Goal: Information Seeking & Learning: Learn about a topic

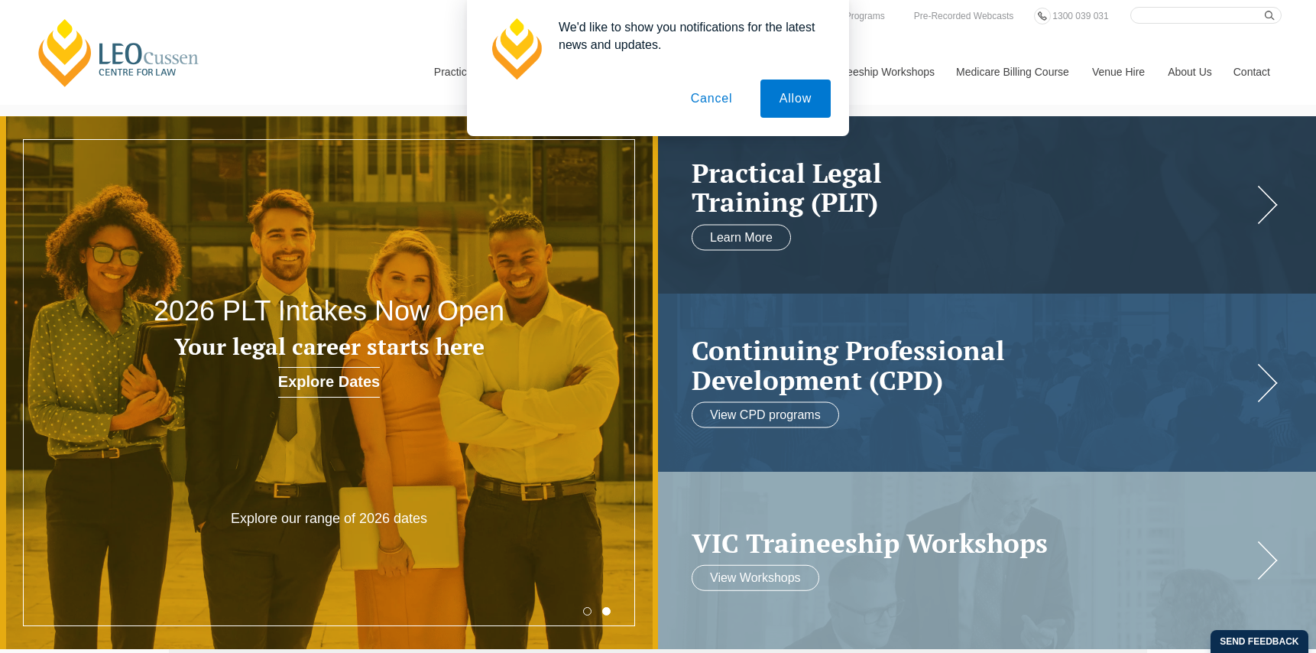
click at [688, 99] on button "Cancel" at bounding box center [712, 98] width 80 height 38
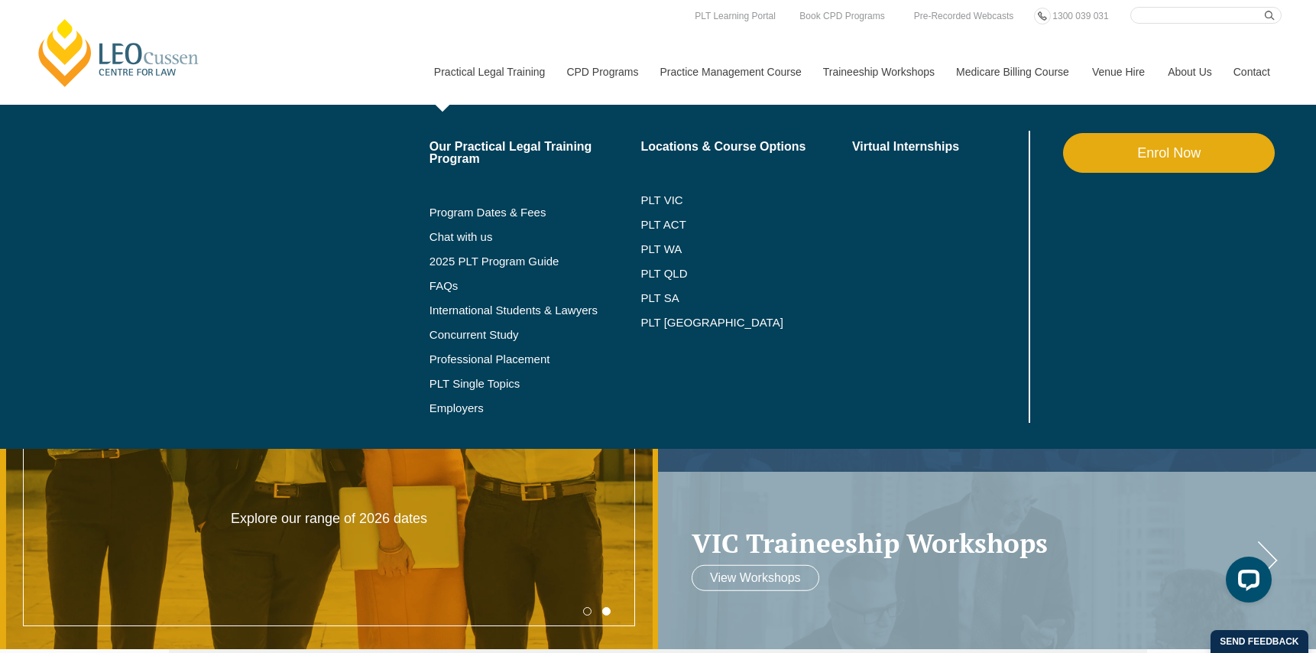
click at [490, 68] on link "Practical Legal Training" at bounding box center [489, 72] width 133 height 66
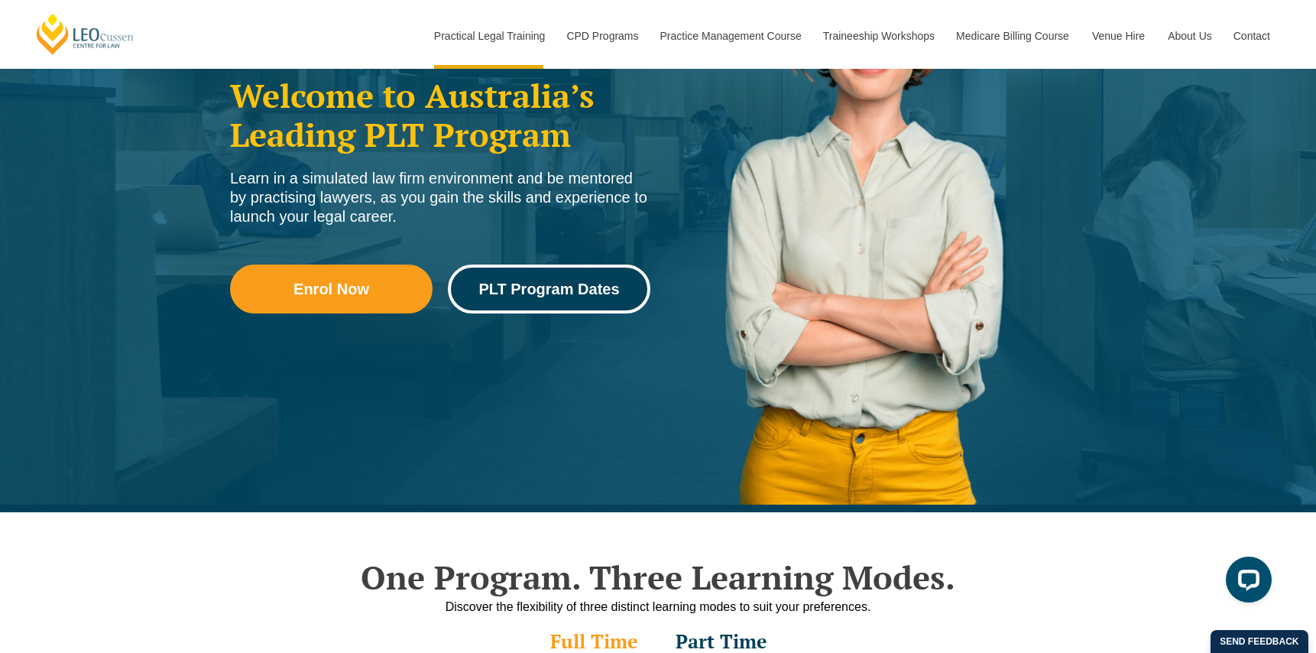
click at [519, 282] on span "PLT Program Dates" at bounding box center [548, 288] width 141 height 15
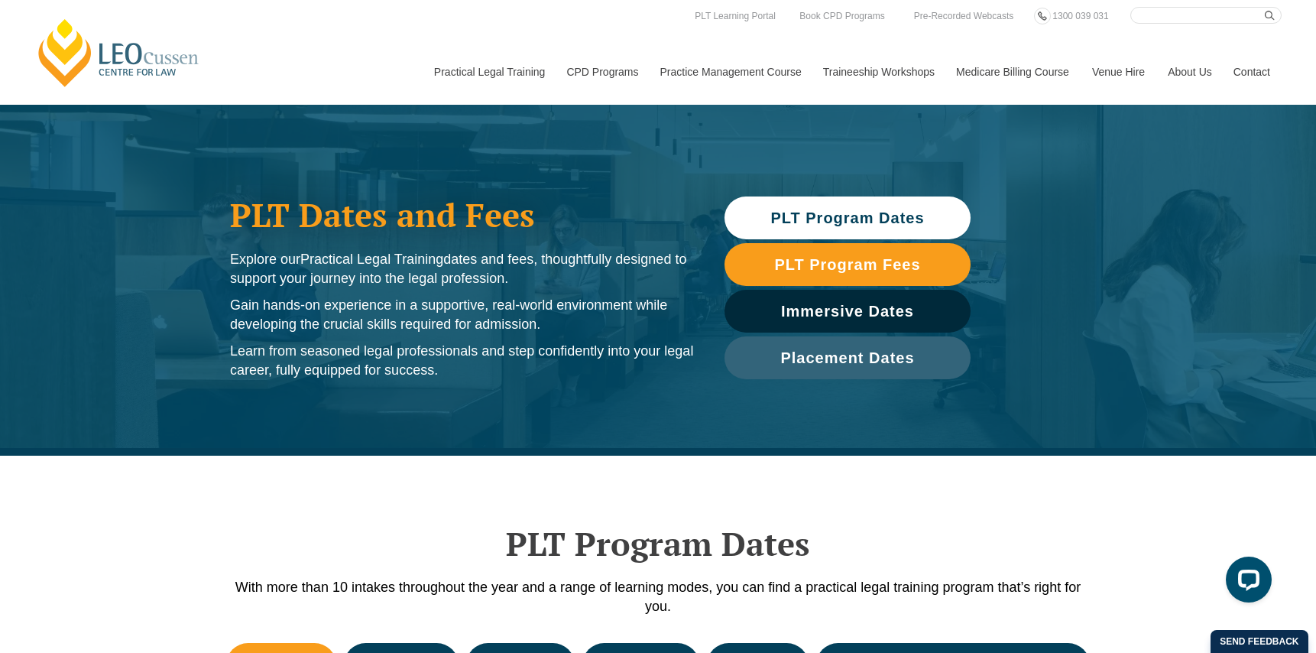
click at [879, 216] on span "PLT Program Dates" at bounding box center [847, 217] width 154 height 15
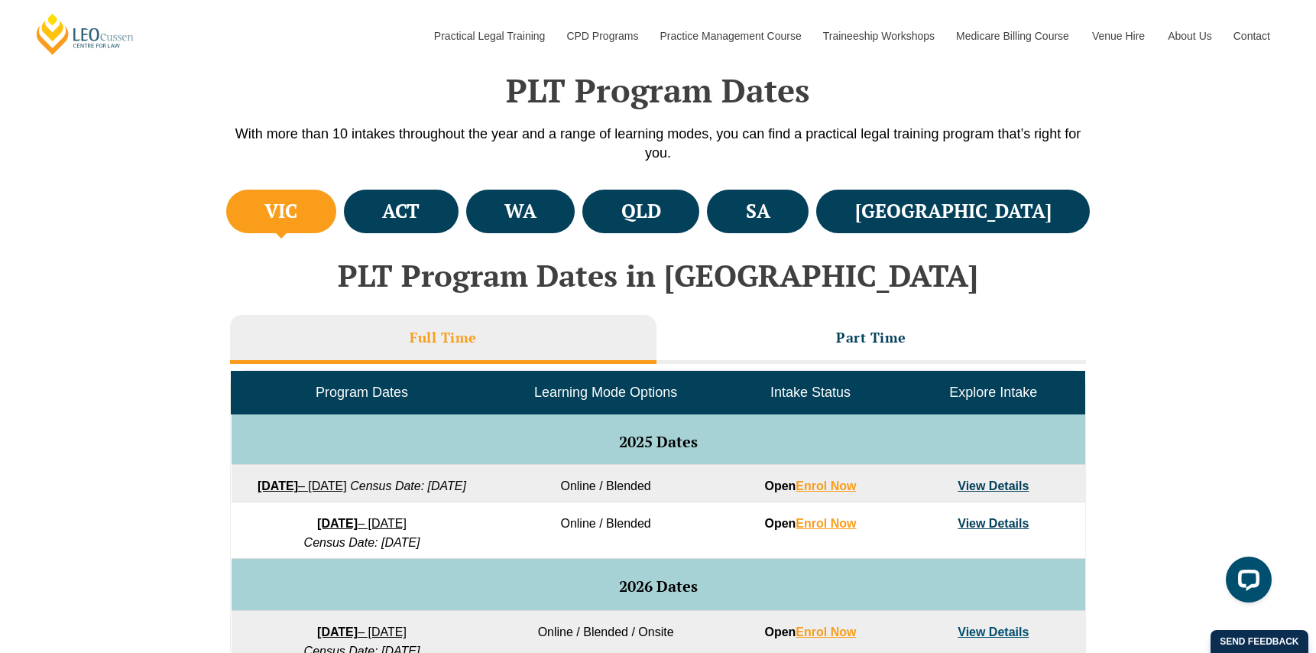
scroll to position [456, 0]
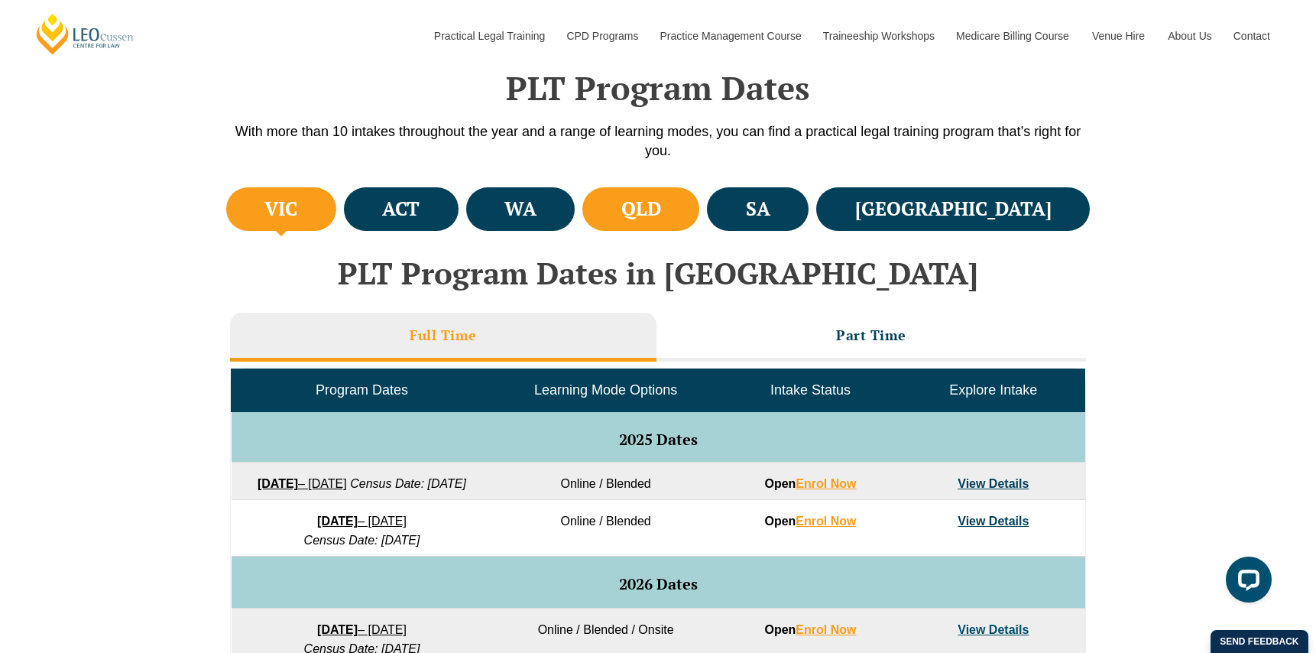
click at [661, 220] on h4 "QLD" at bounding box center [641, 208] width 40 height 25
click at [661, 204] on h4 "QLD" at bounding box center [641, 208] width 40 height 25
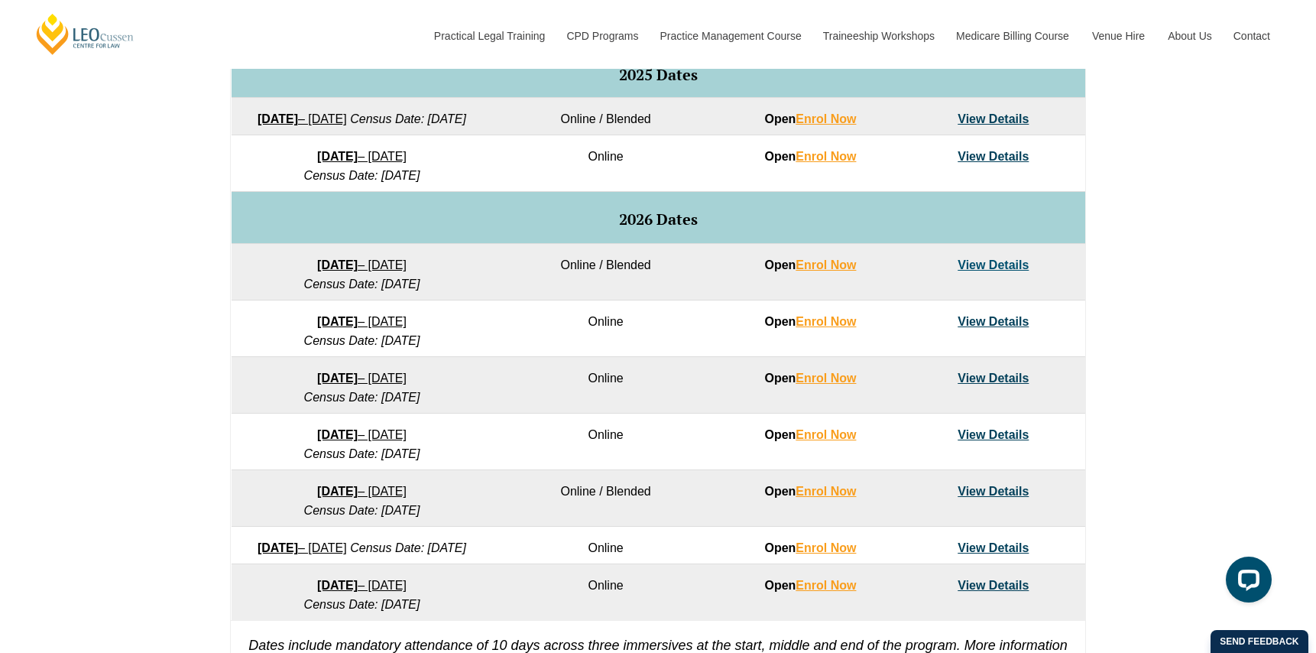
scroll to position [845, 0]
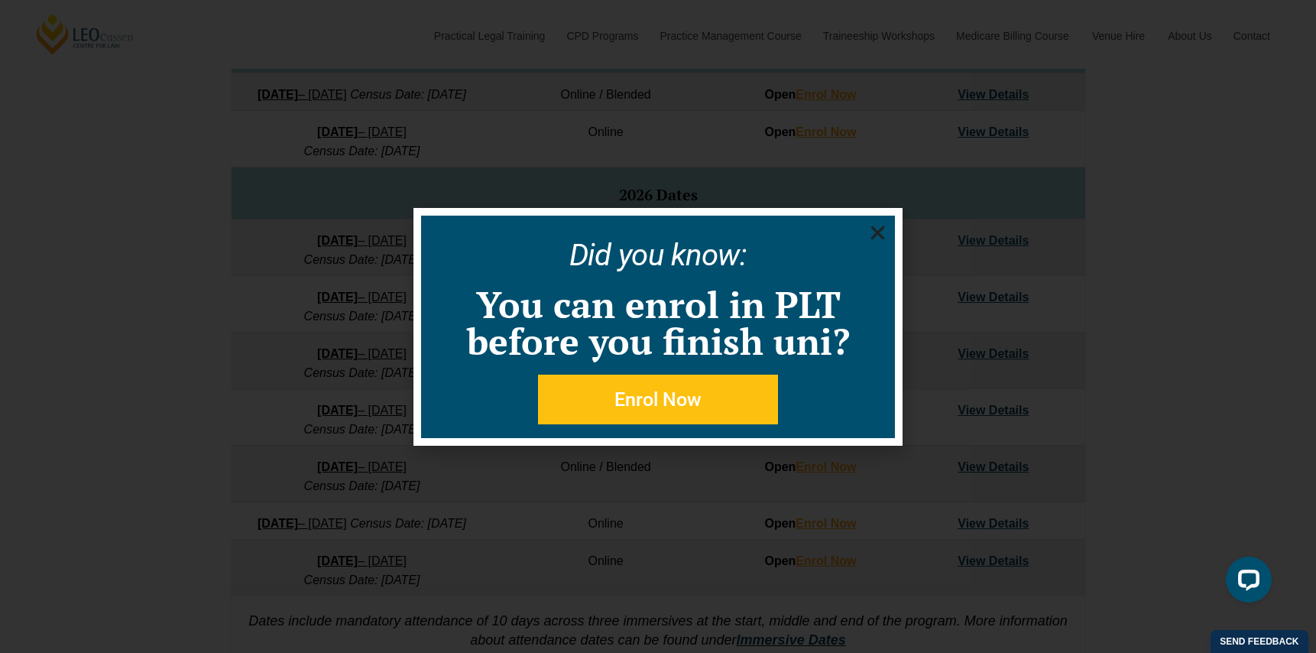
click at [880, 231] on use "Close" at bounding box center [878, 232] width 14 height 14
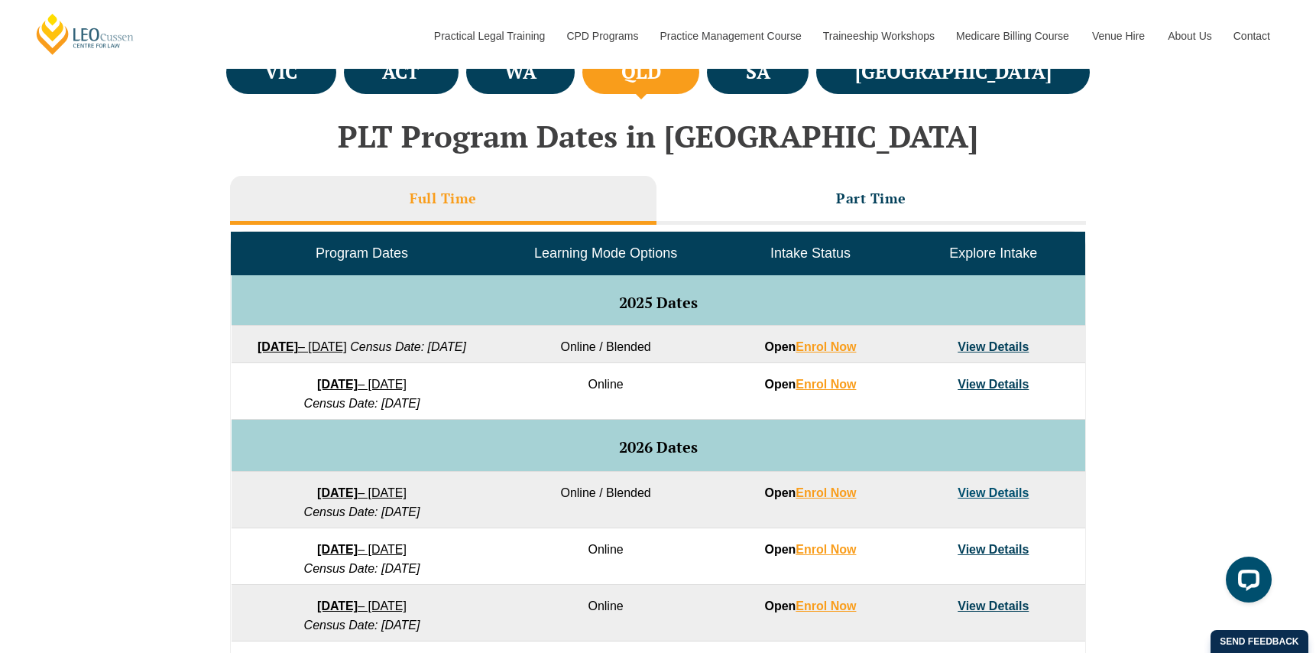
scroll to position [567, 0]
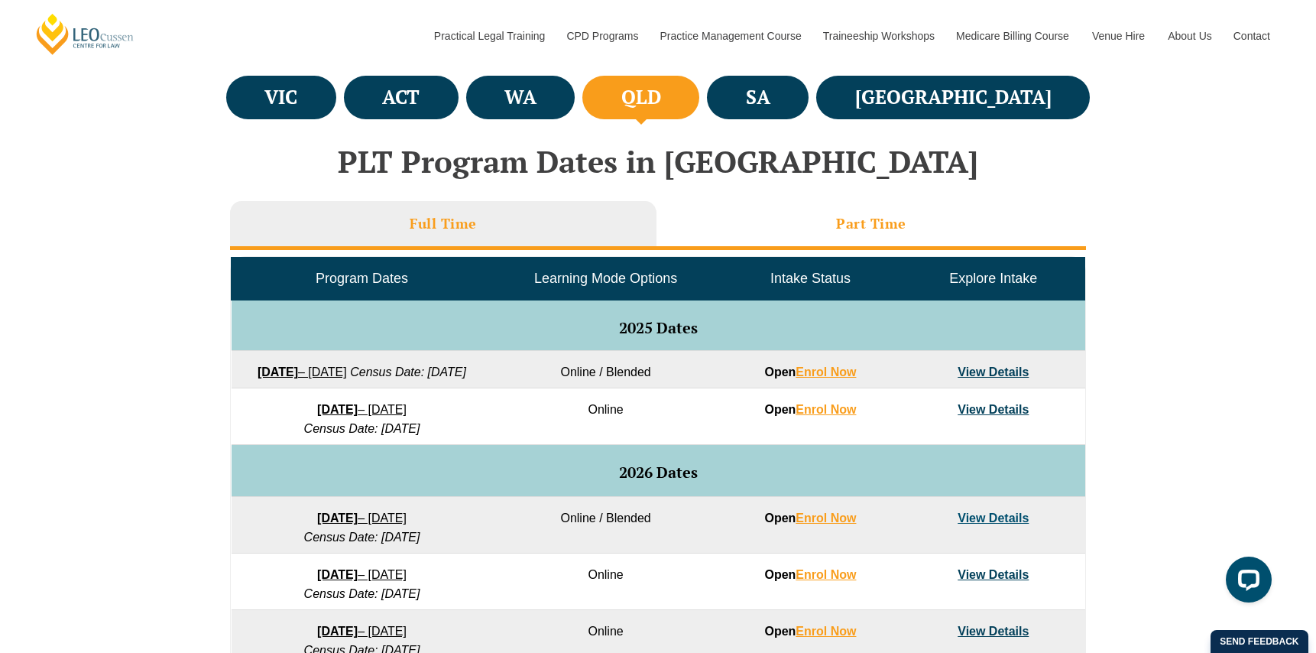
click at [892, 232] on li "Part Time" at bounding box center [872, 225] width 430 height 49
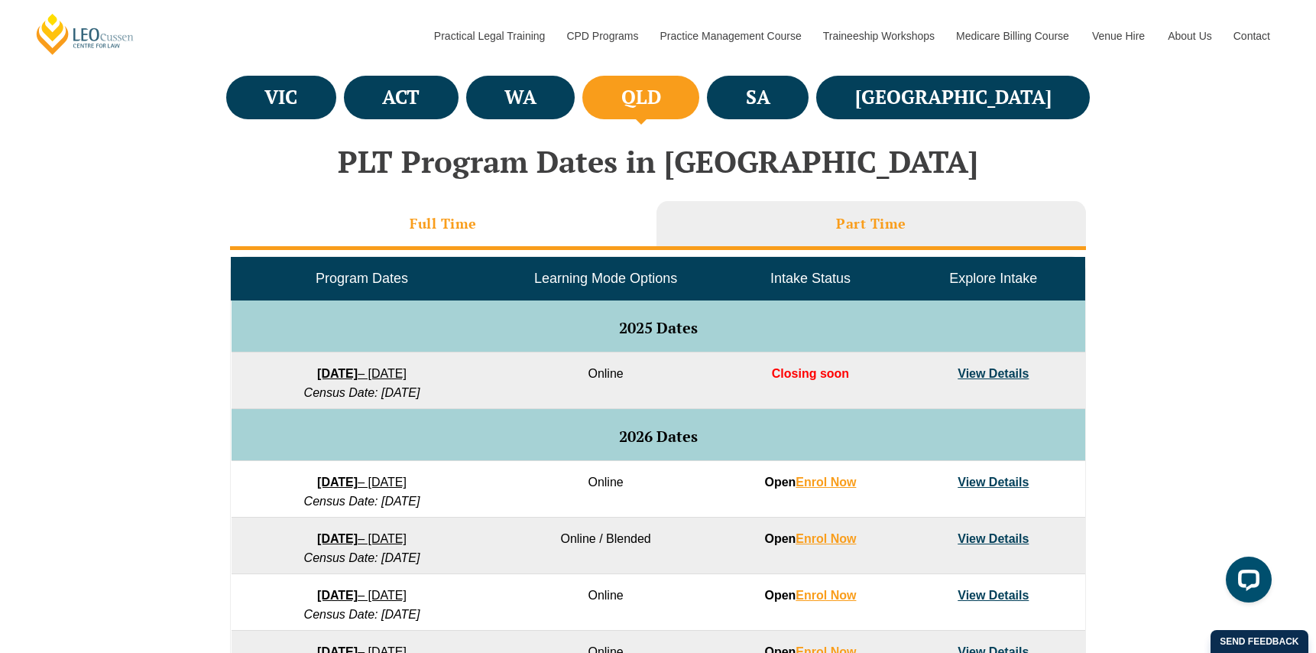
click at [412, 230] on h3 "Full Time" at bounding box center [443, 224] width 67 height 18
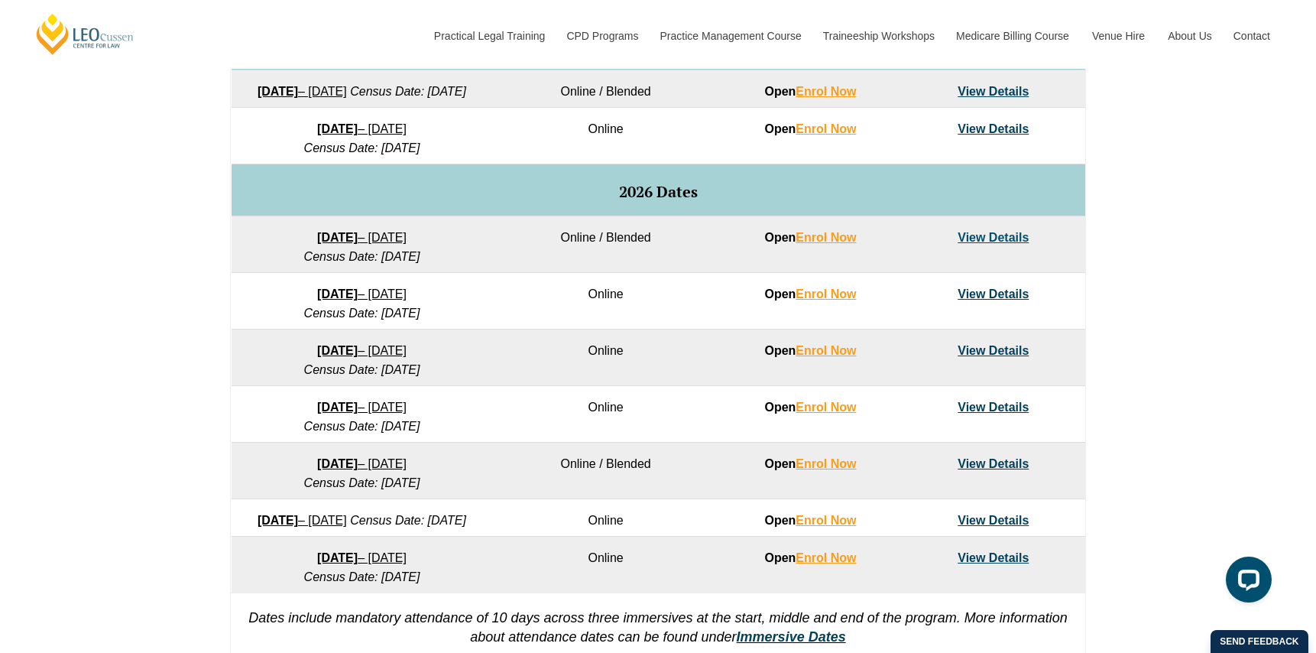
scroll to position [869, 0]
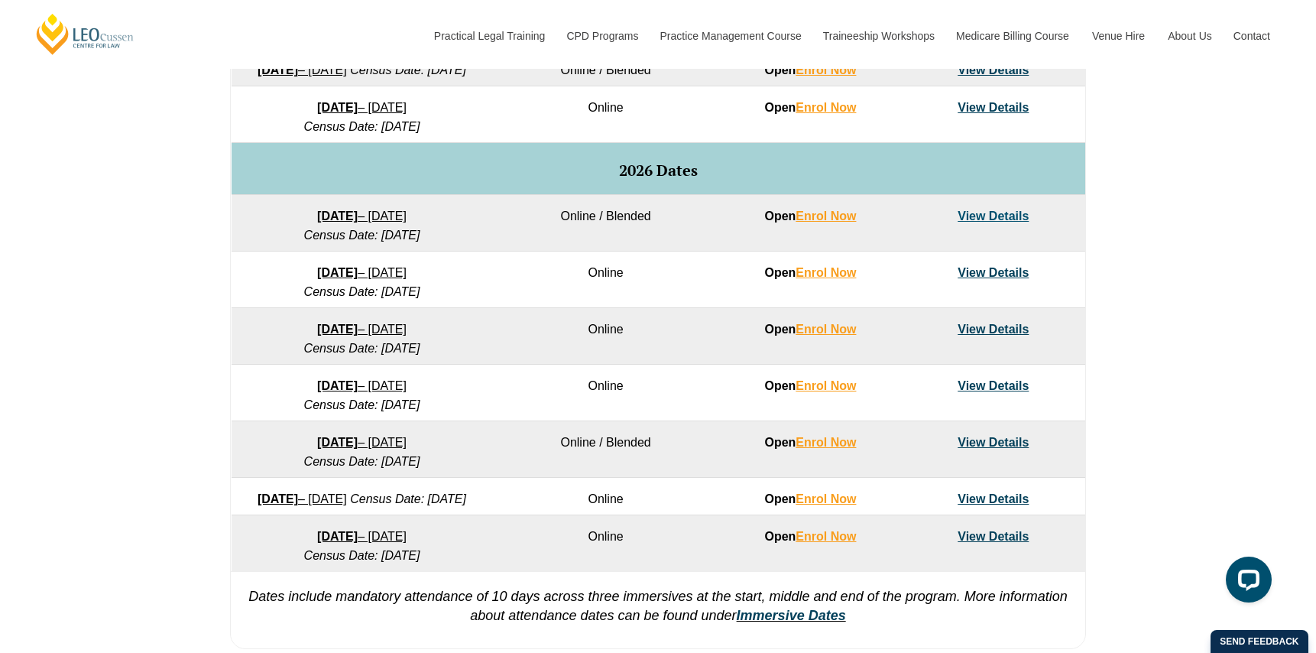
click at [981, 449] on link "View Details" at bounding box center [993, 442] width 71 height 13
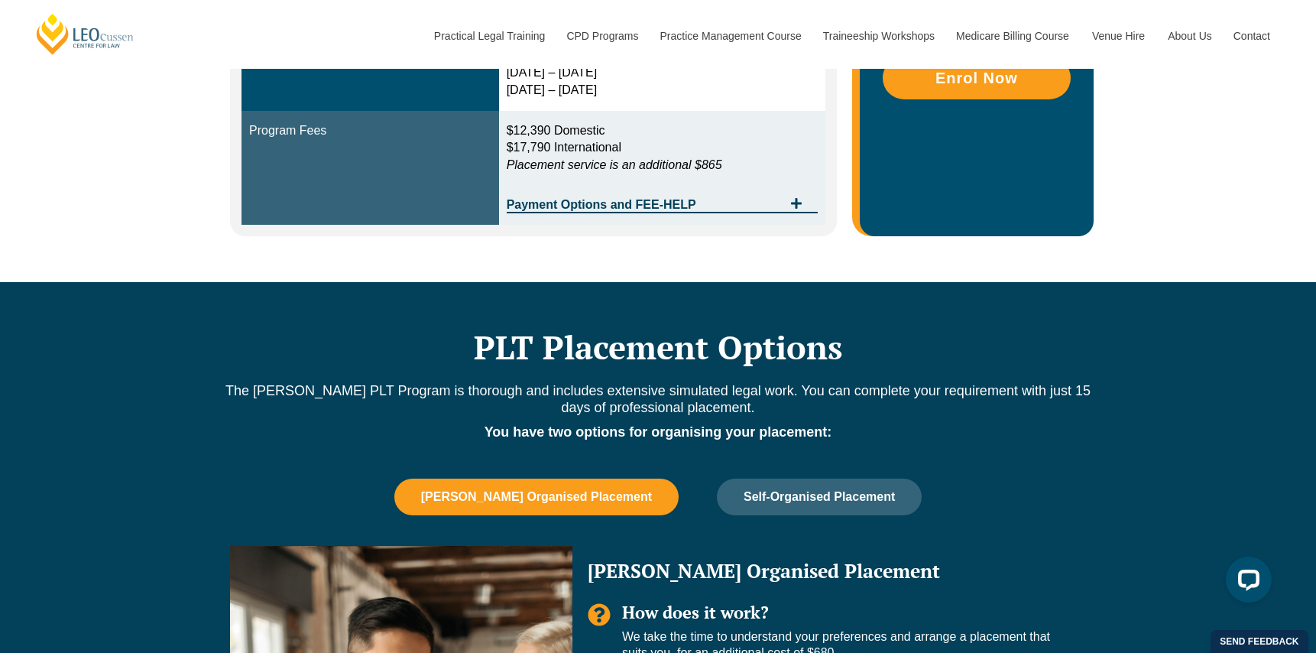
scroll to position [698, 0]
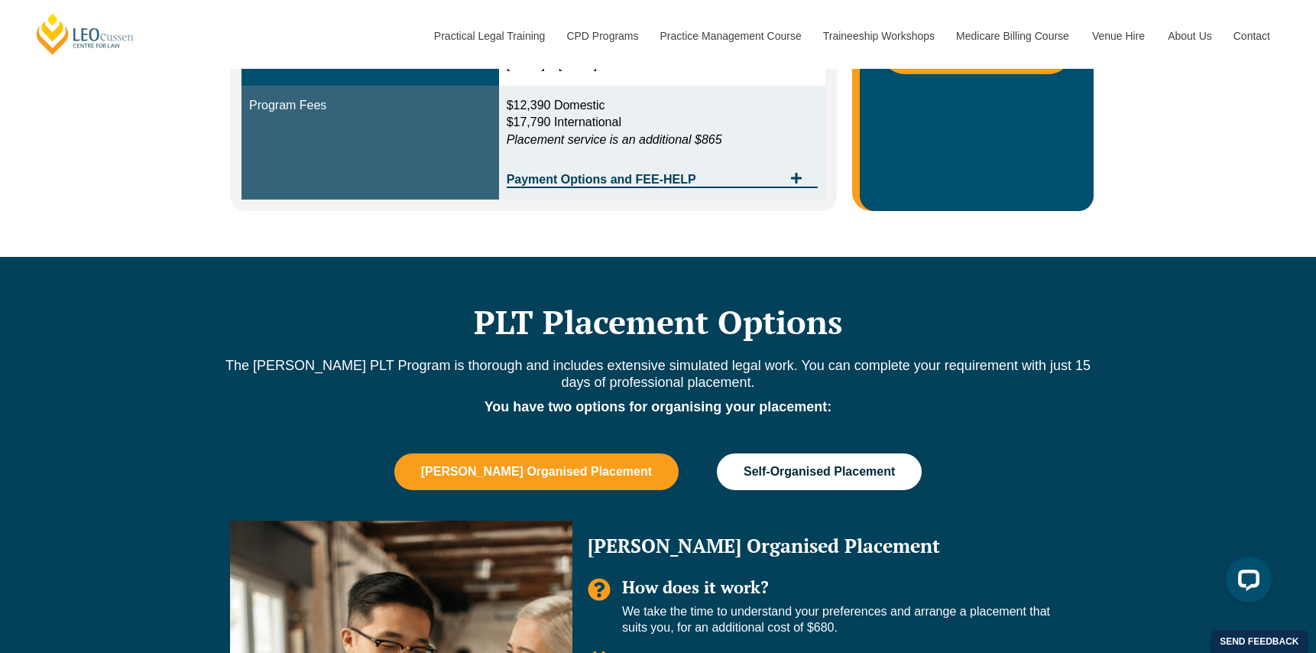
click at [744, 468] on span "Self-Organised Placement" at bounding box center [819, 472] width 151 height 14
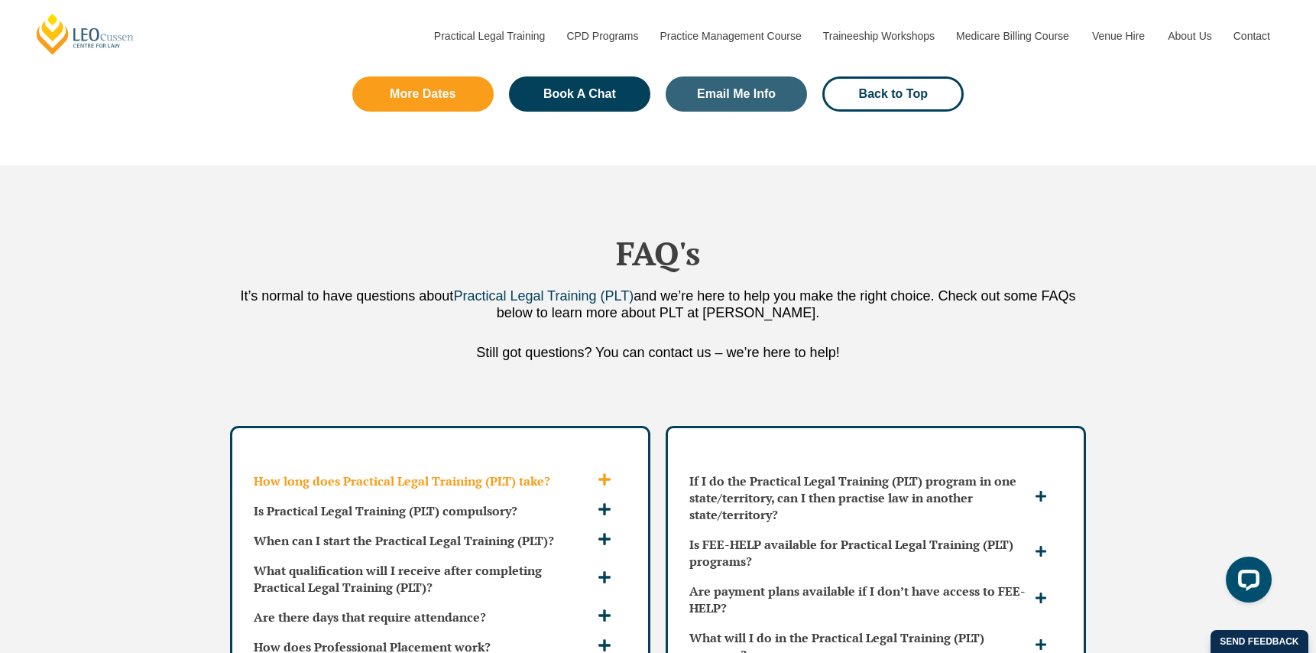
scroll to position [3837, 0]
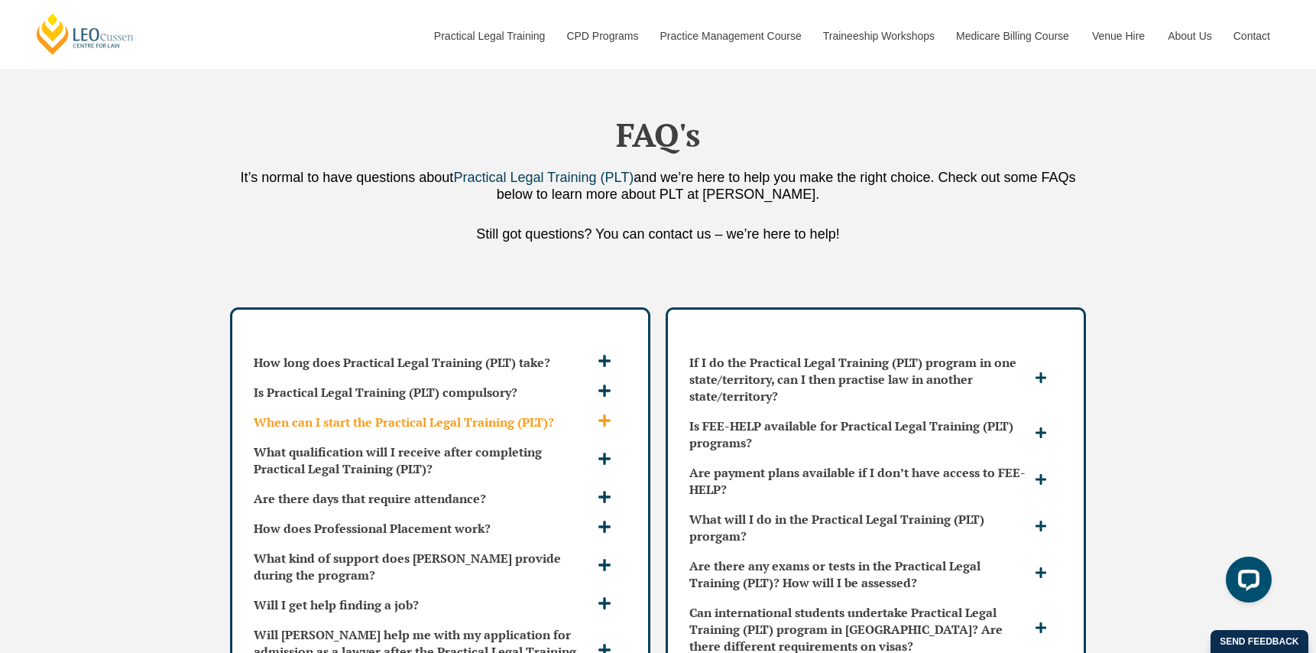
click at [605, 415] on icon at bounding box center [604, 421] width 12 height 12
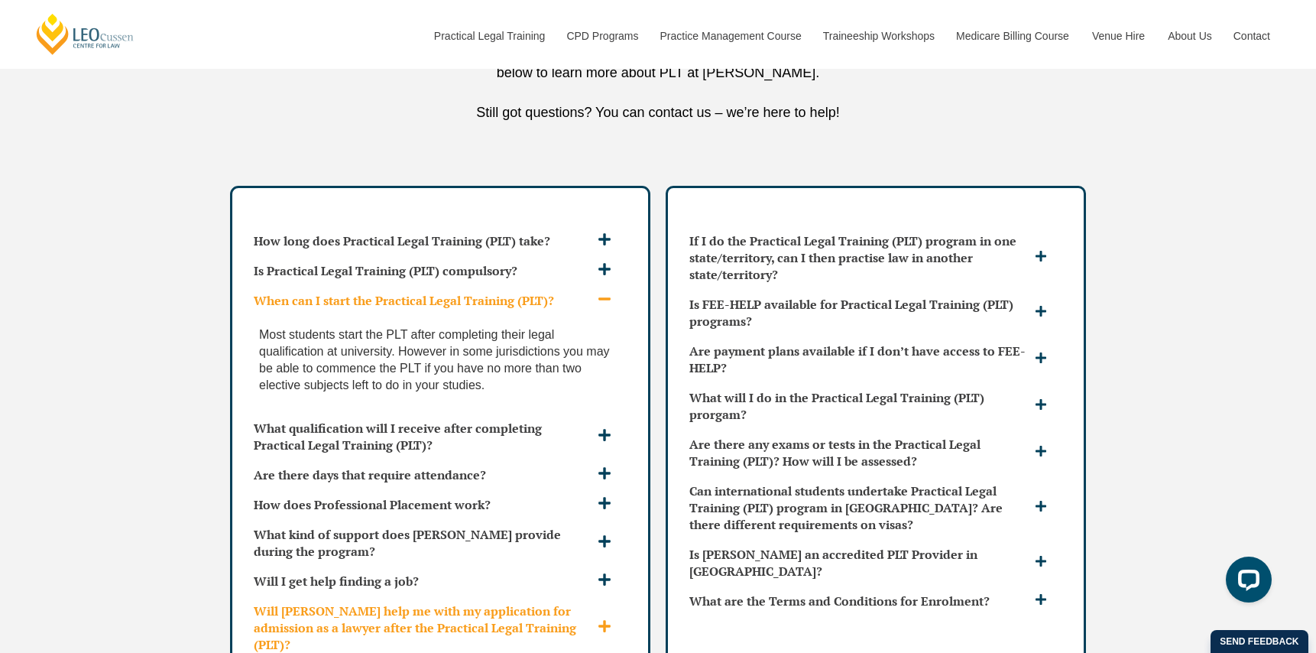
scroll to position [4054, 0]
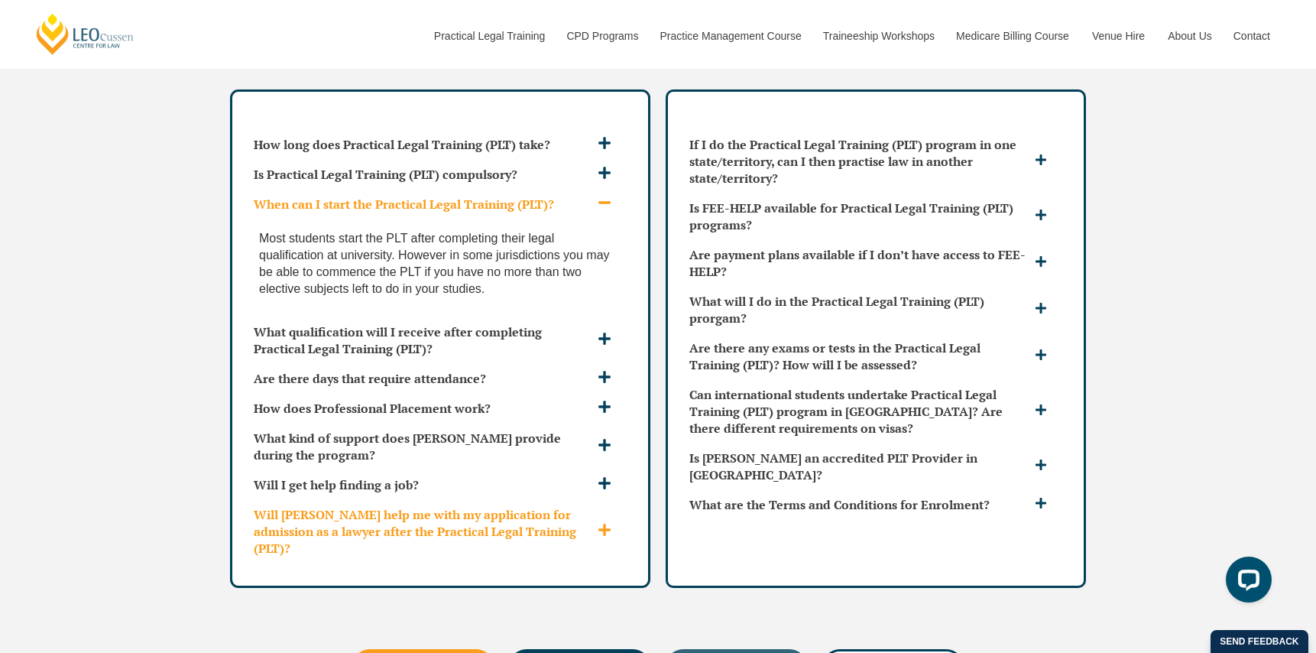
click at [595, 523] on span at bounding box center [606, 531] width 25 height 16
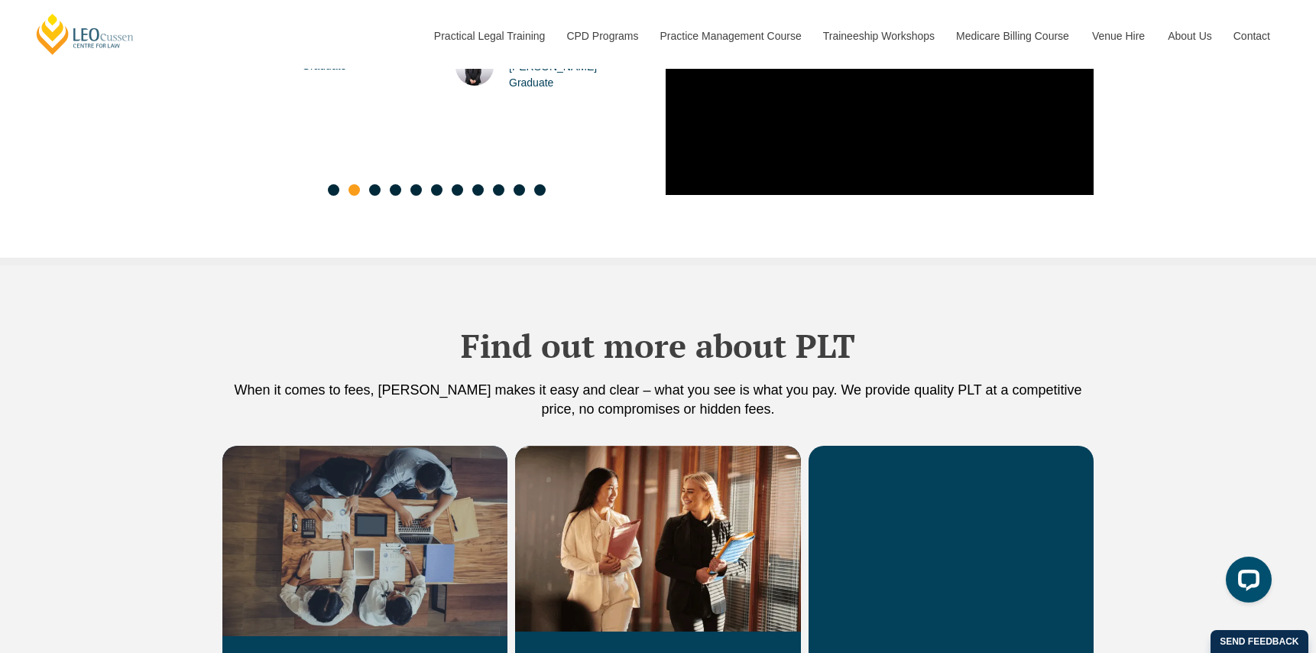
scroll to position [2209, 0]
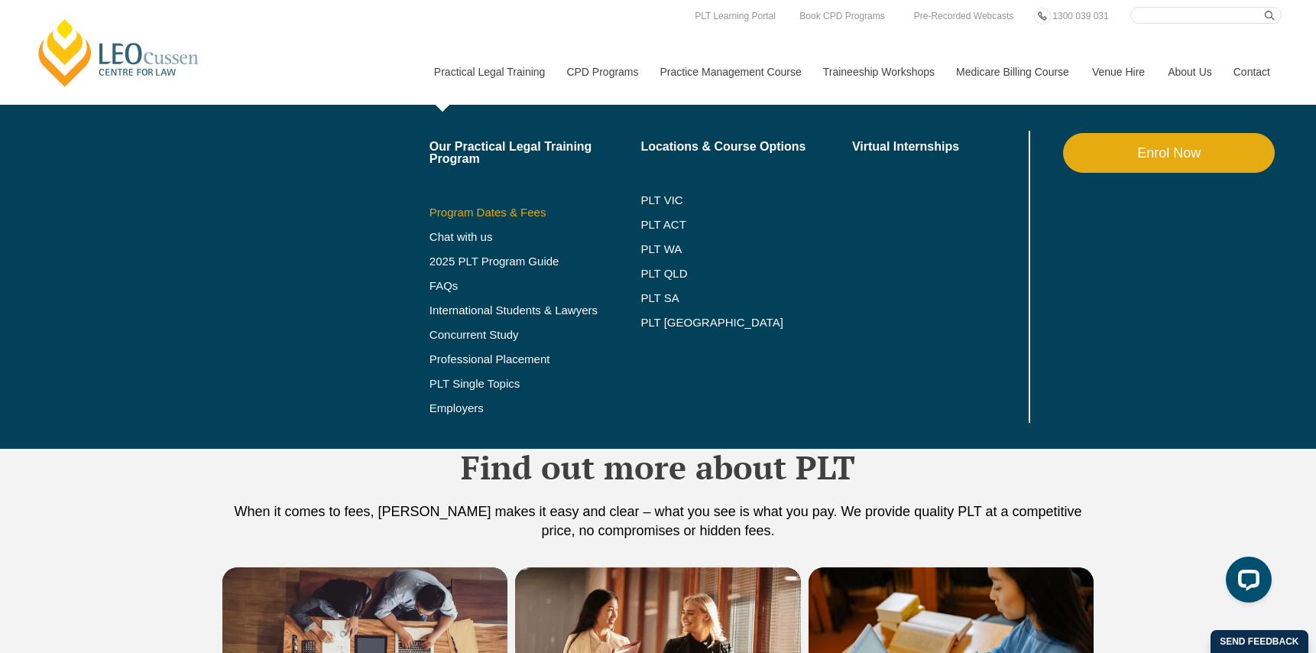
click at [455, 210] on link "Program Dates & Fees" at bounding box center [536, 212] width 212 height 12
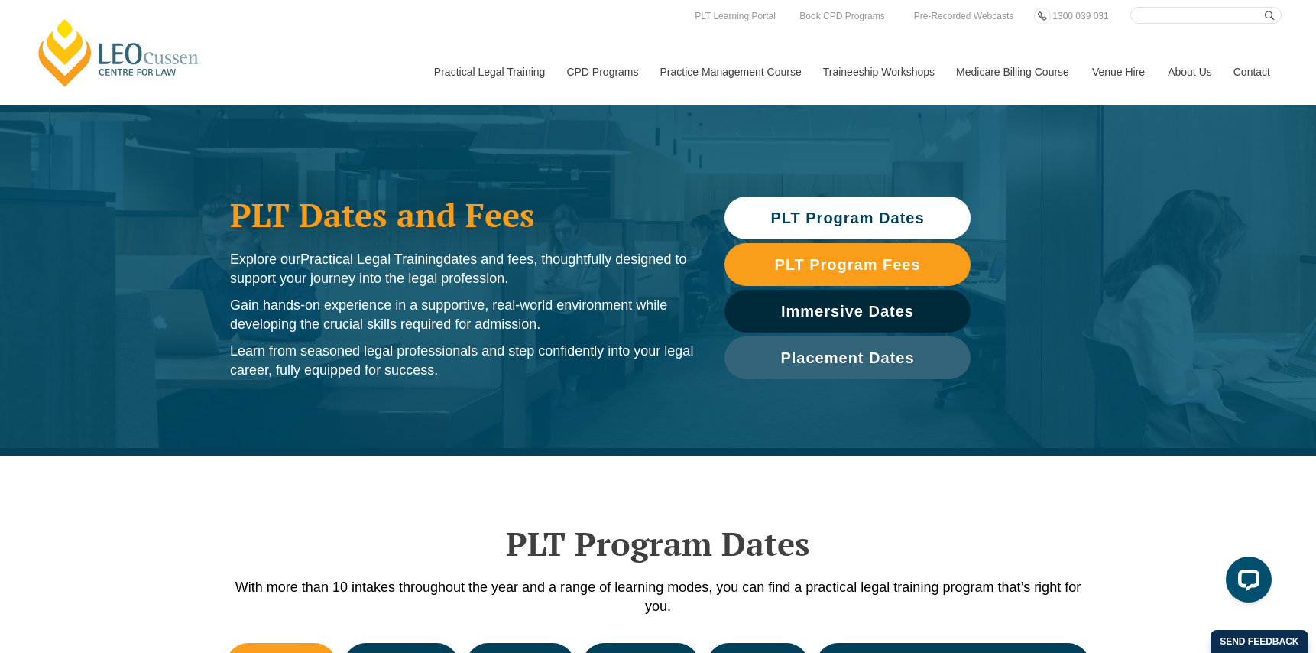
scroll to position [123, 0]
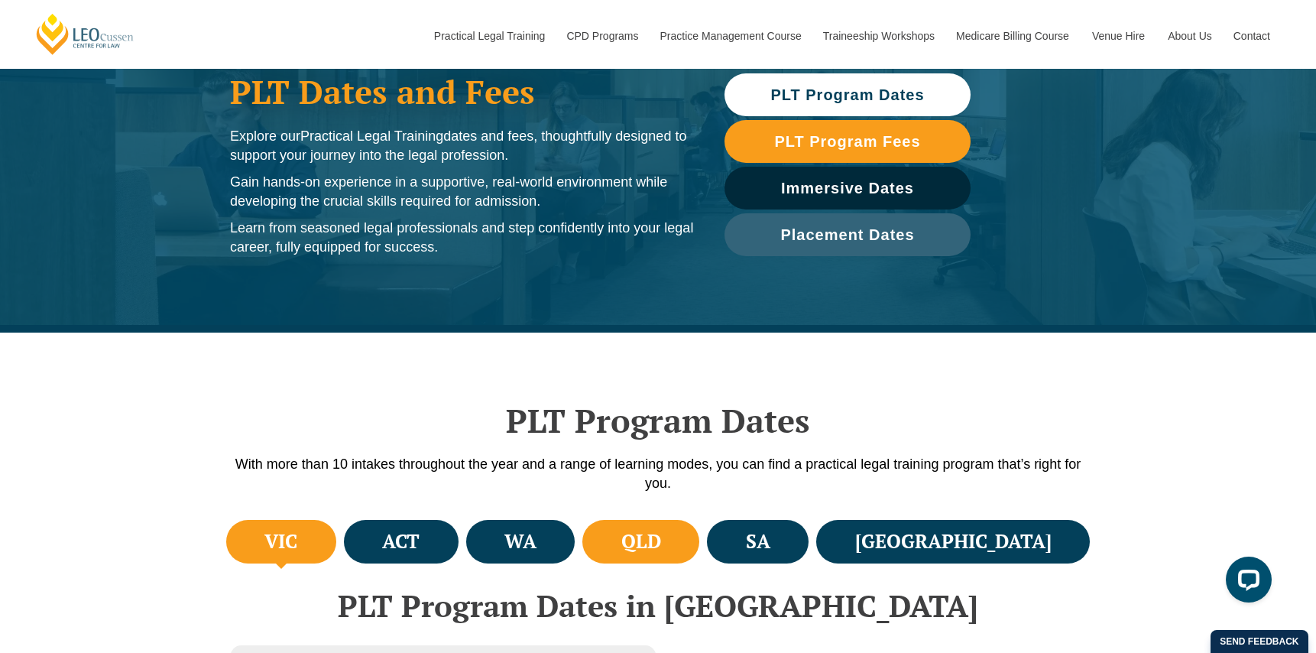
click at [699, 540] on li "QLD" at bounding box center [640, 542] width 117 height 44
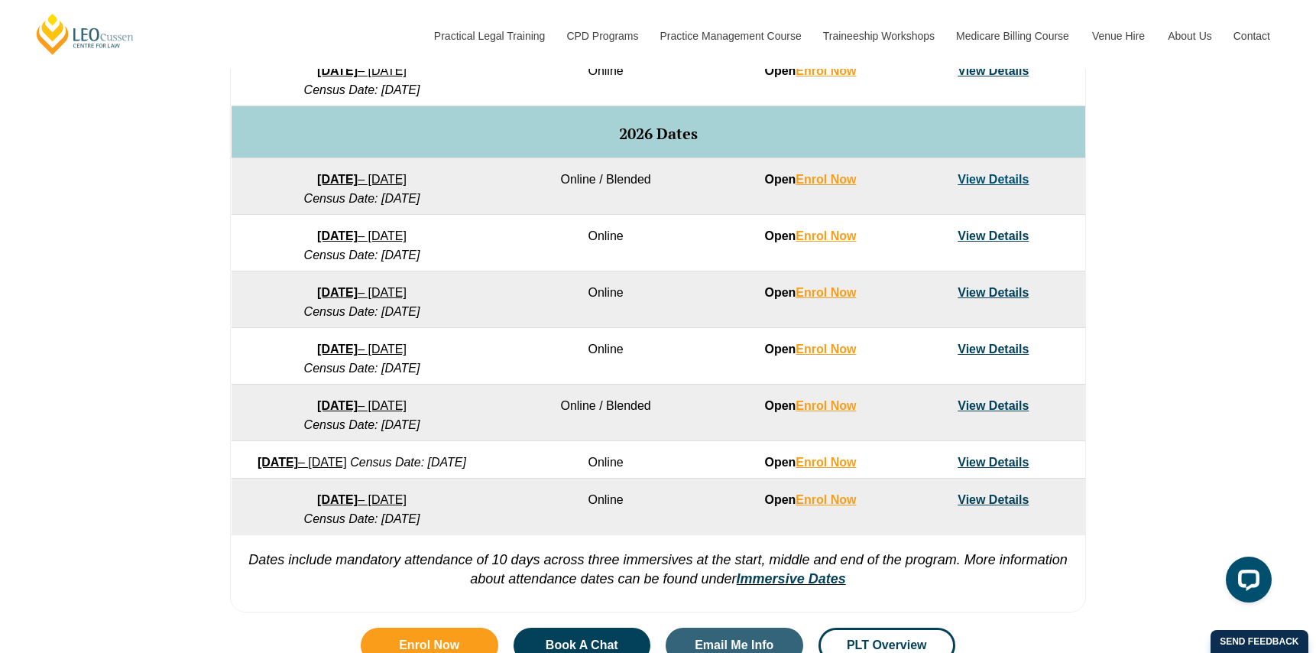
scroll to position [1022, 0]
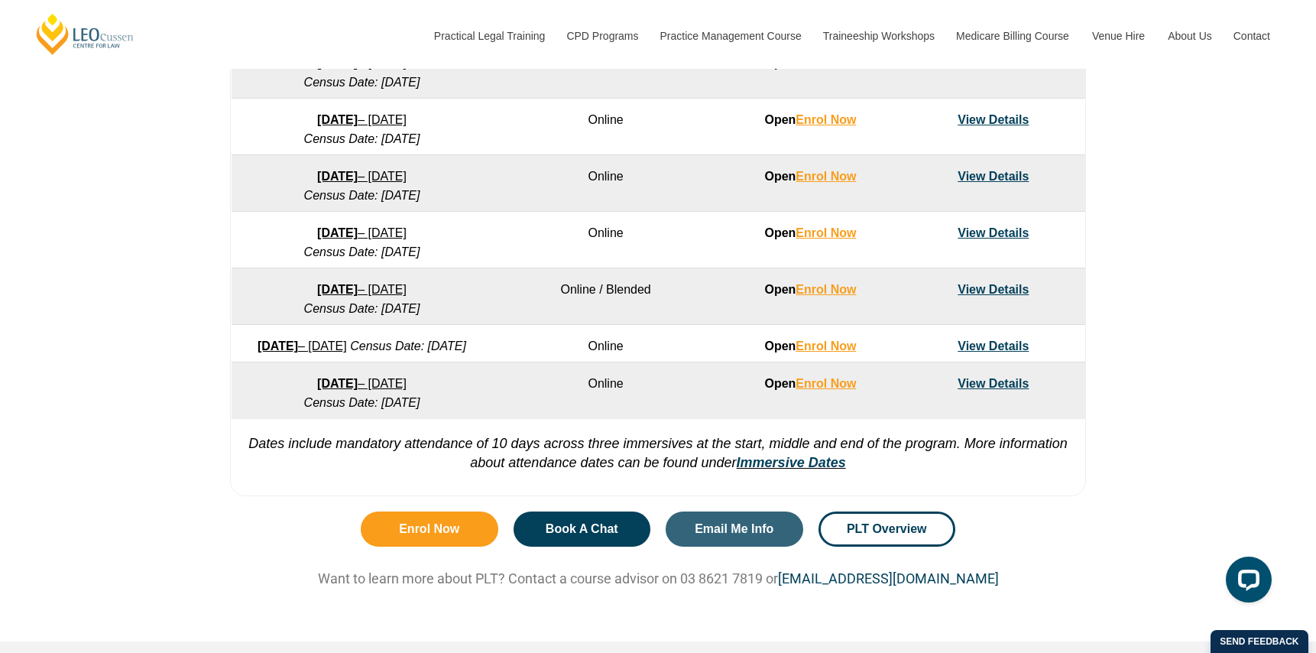
click at [325, 296] on strong "[DATE]" at bounding box center [337, 289] width 41 height 13
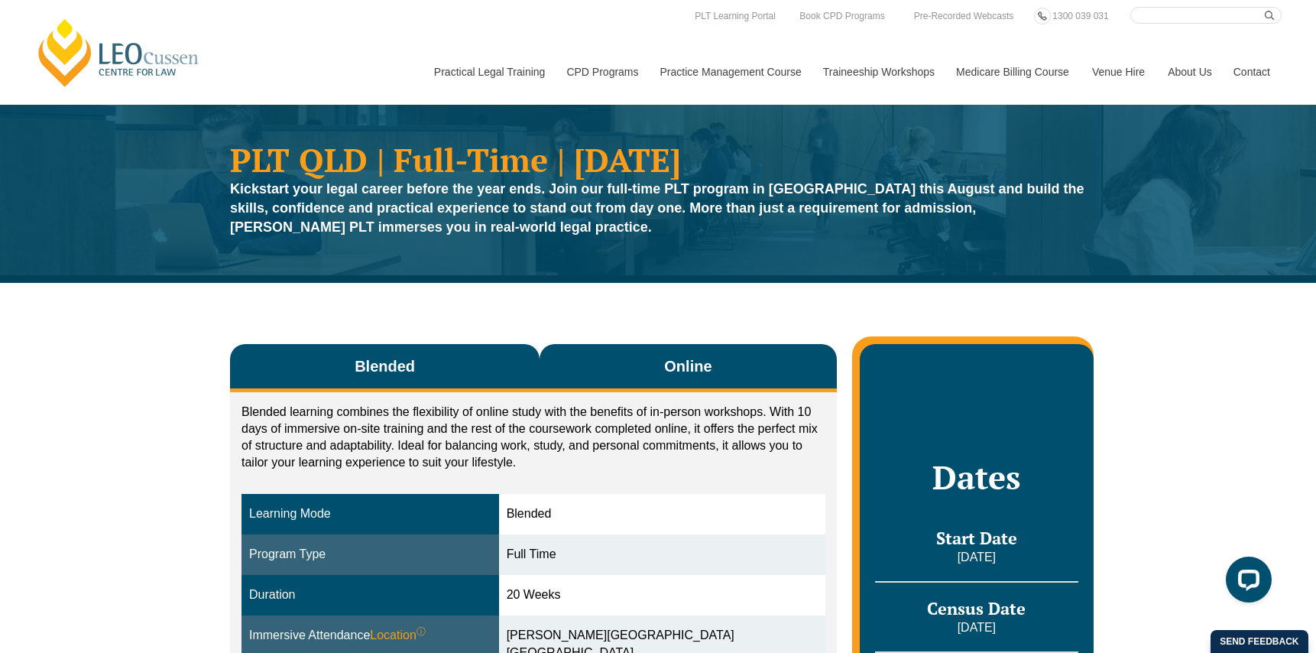
click at [617, 360] on button "Online" at bounding box center [688, 368] width 297 height 48
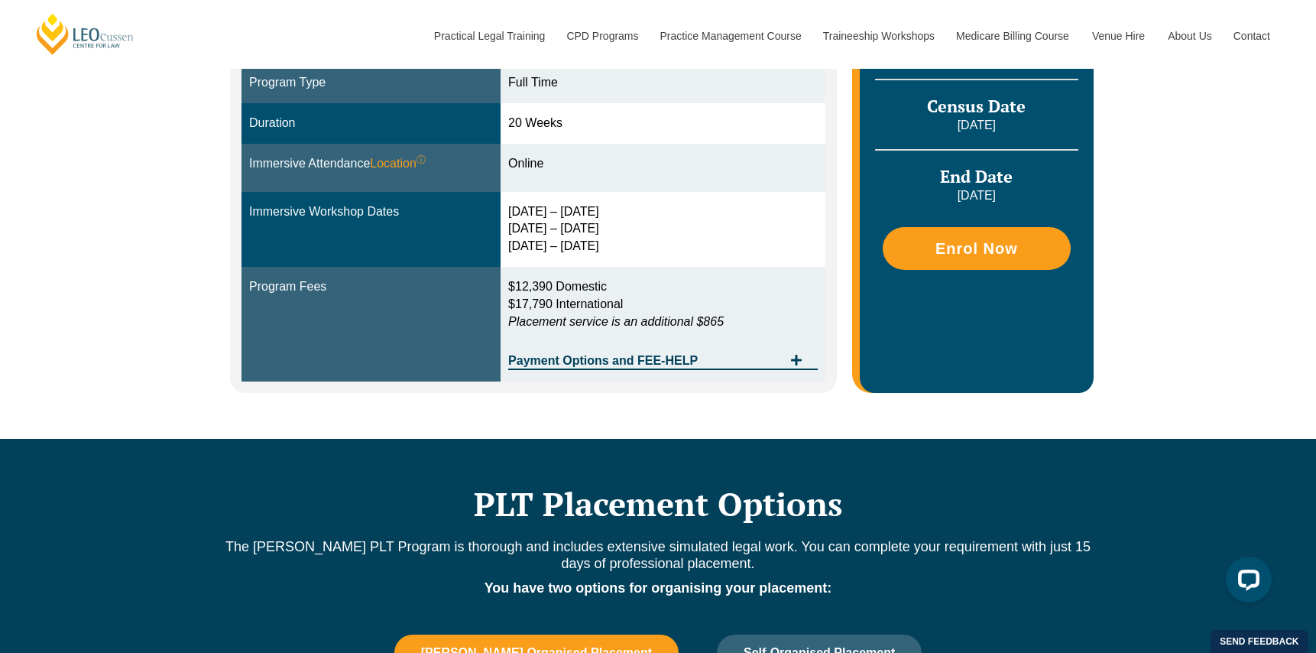
scroll to position [601, 0]
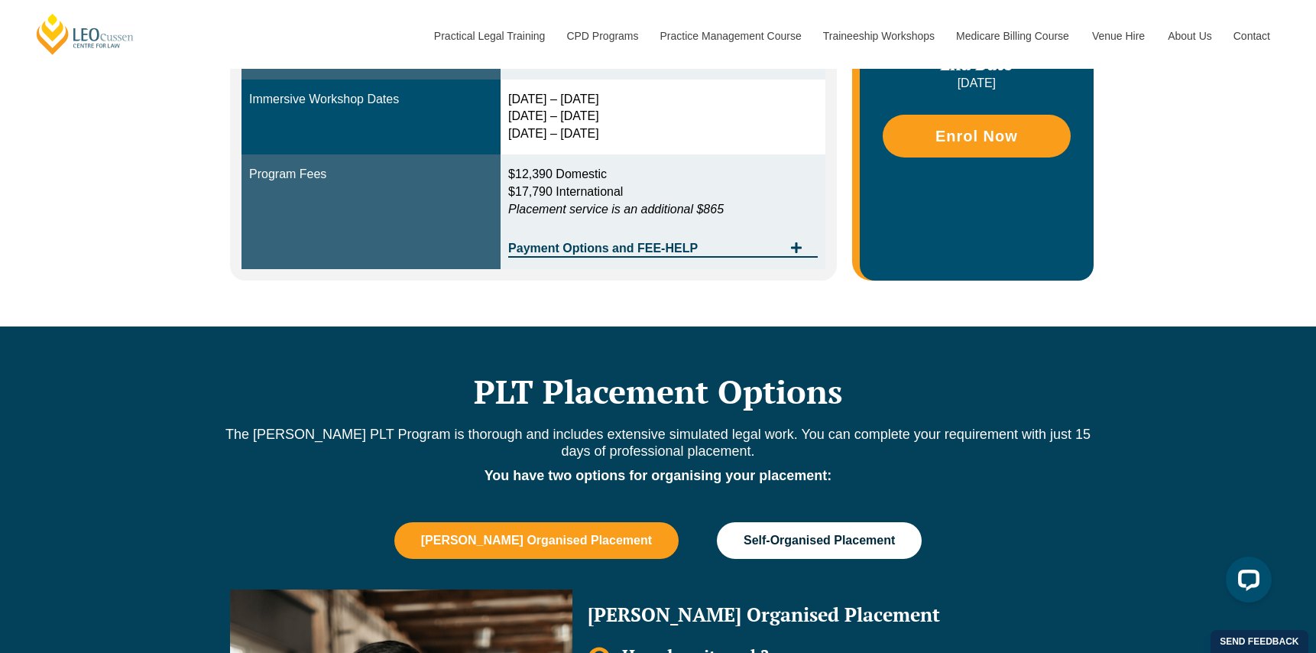
click at [744, 536] on span "Self-Organised Placement" at bounding box center [819, 540] width 151 height 14
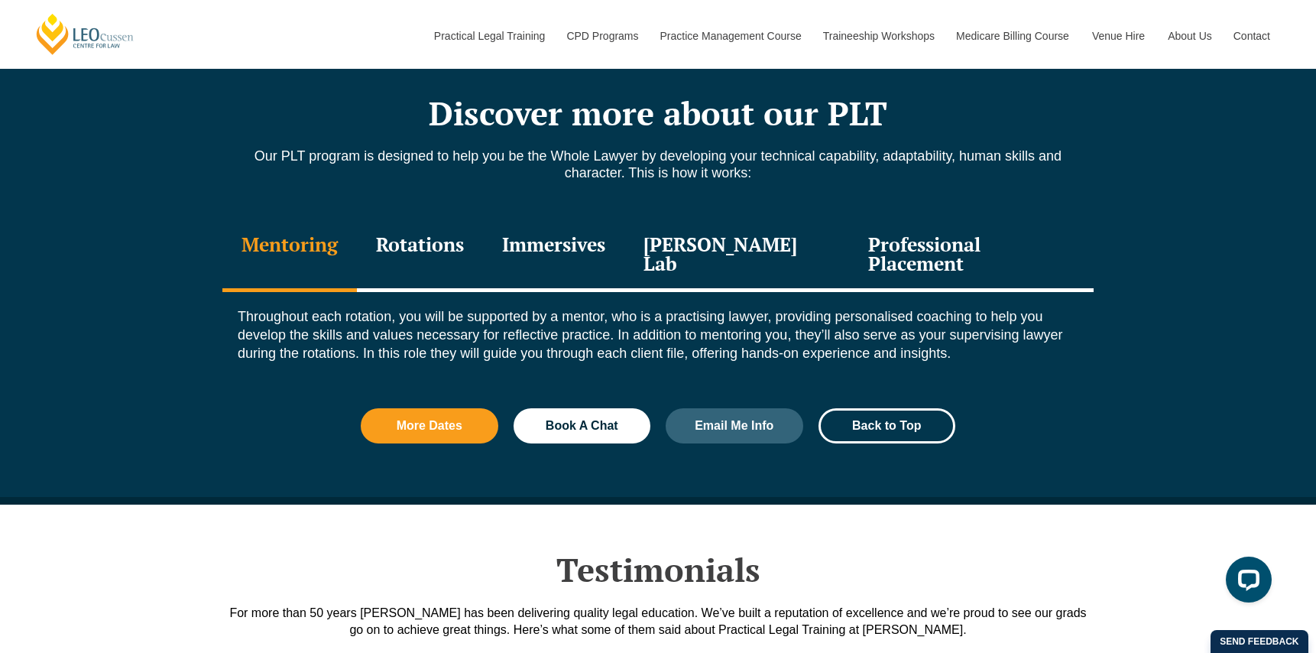
scroll to position [1597, 0]
